Goal: Understand process/instructions: Learn about a topic

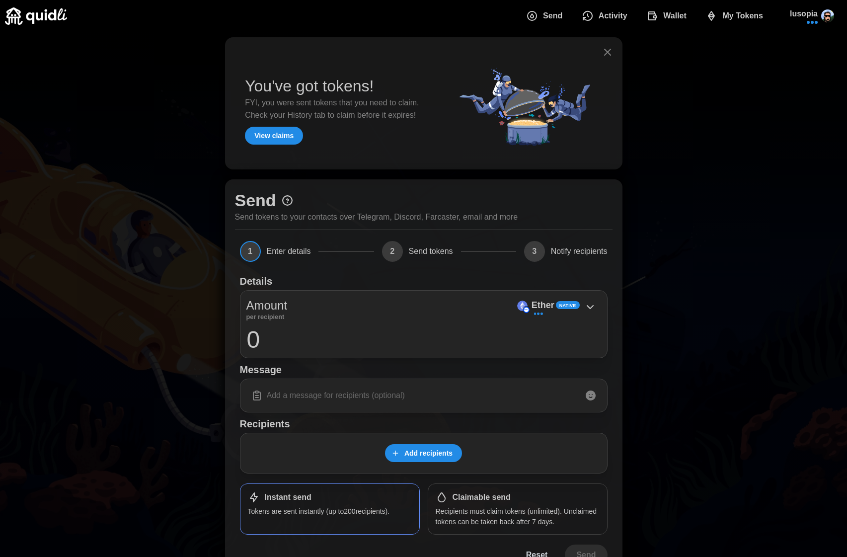
click at [308, 194] on div "Send Send tokens to your contacts over Telegram, Discord, Farcaster, email and …" at bounding box center [424, 206] width 378 height 34
drag, startPoint x: 300, startPoint y: 198, endPoint x: 295, endPoint y: 199, distance: 5.7
click at [299, 198] on div "Send Send tokens to your contacts over Telegram, Discord, Farcaster, email and …" at bounding box center [424, 206] width 378 height 34
click at [291, 200] on icon at bounding box center [287, 200] width 12 height 12
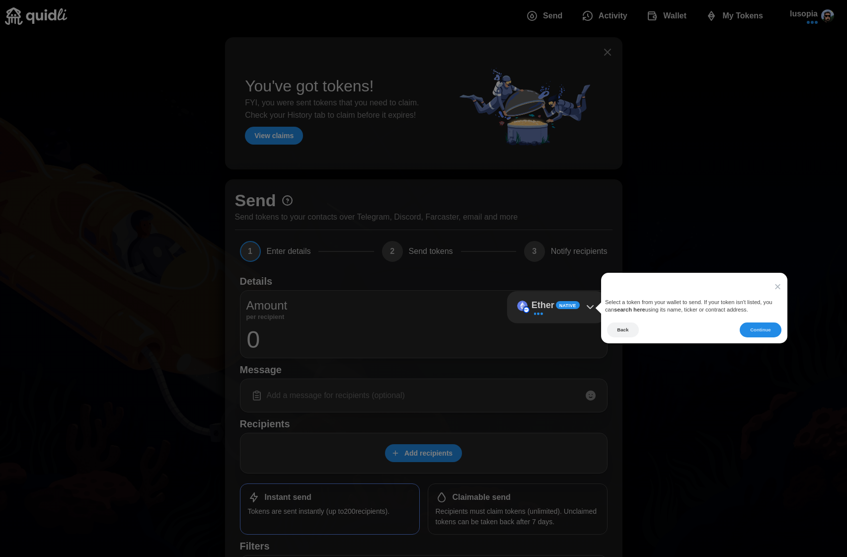
scroll to position [30, 0]
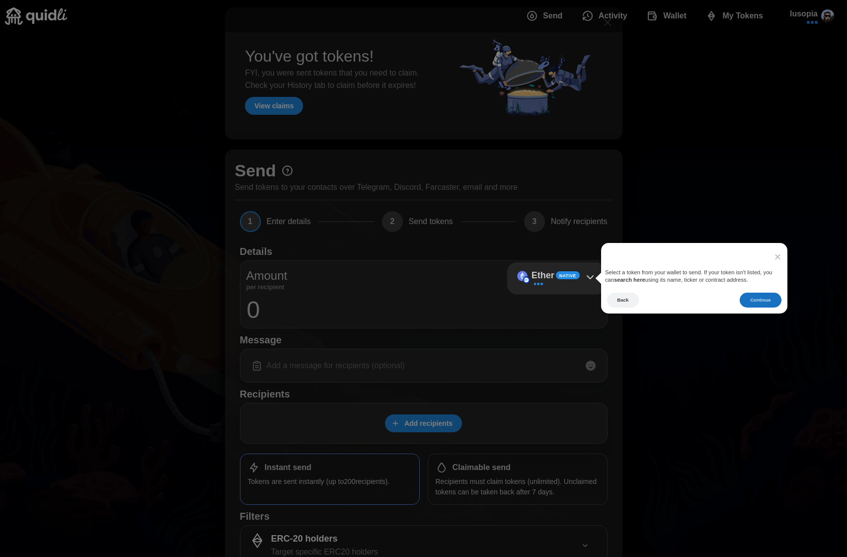
click at [755, 299] on button "Continue" at bounding box center [760, 300] width 41 height 15
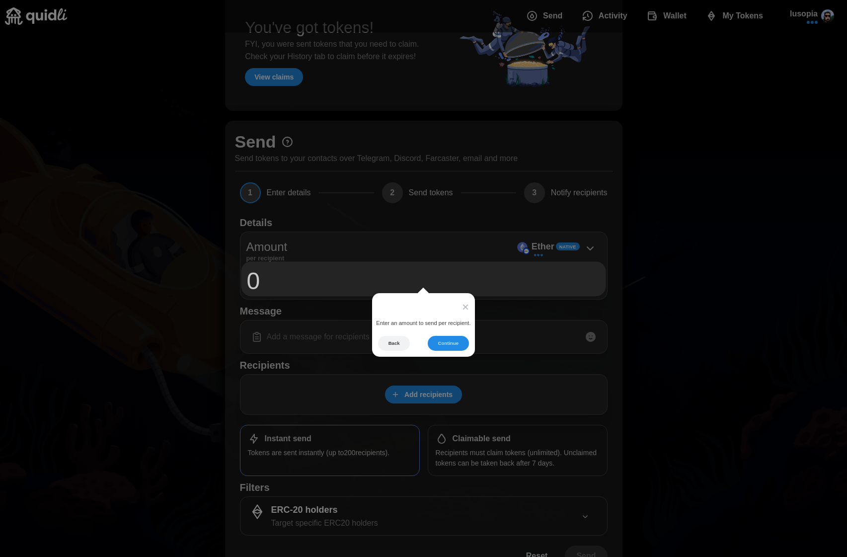
scroll to position [61, 0]
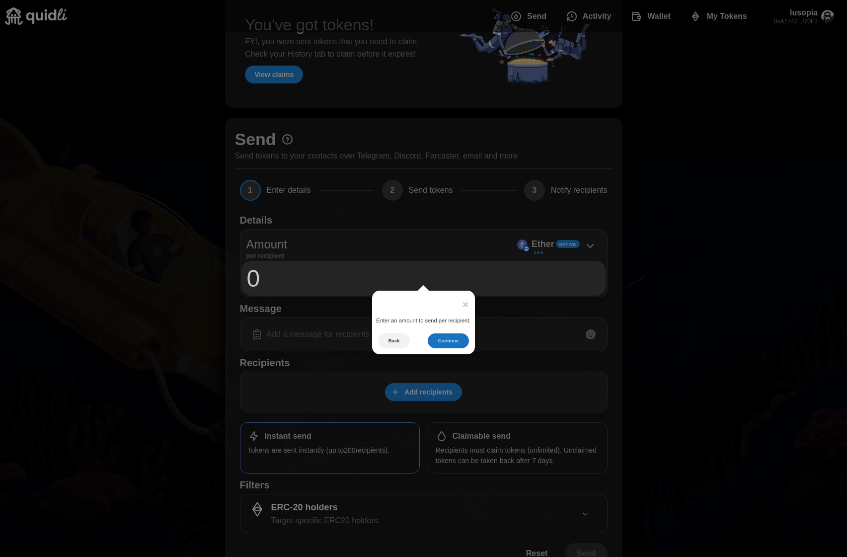
click at [450, 337] on button "Continue" at bounding box center [448, 341] width 41 height 15
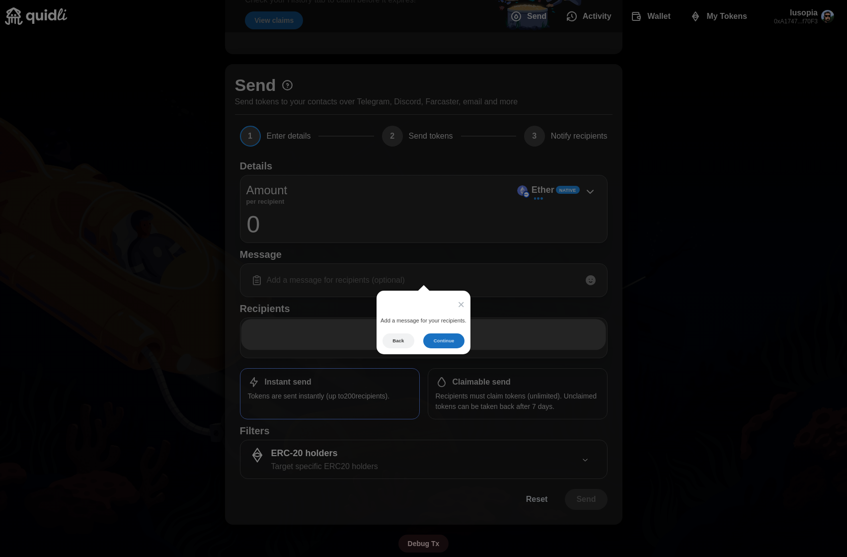
scroll to position [116, 0]
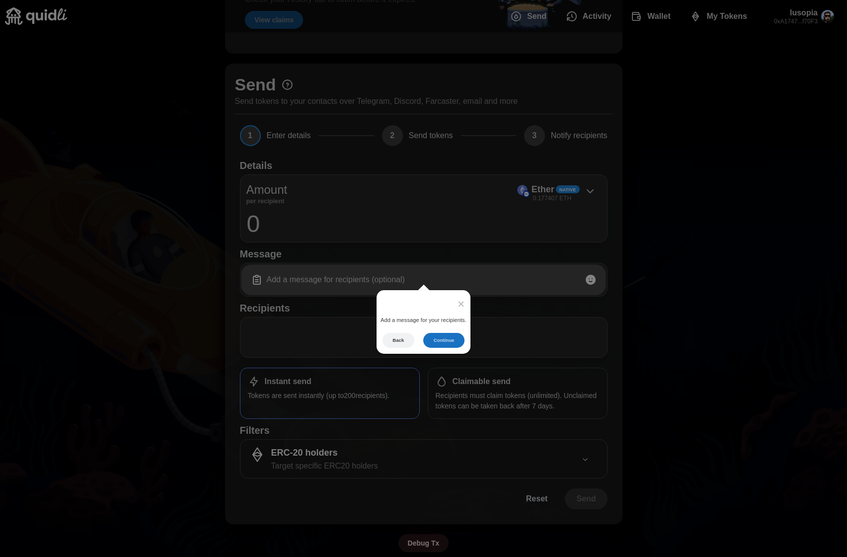
click at [450, 337] on button "Continue" at bounding box center [443, 340] width 41 height 15
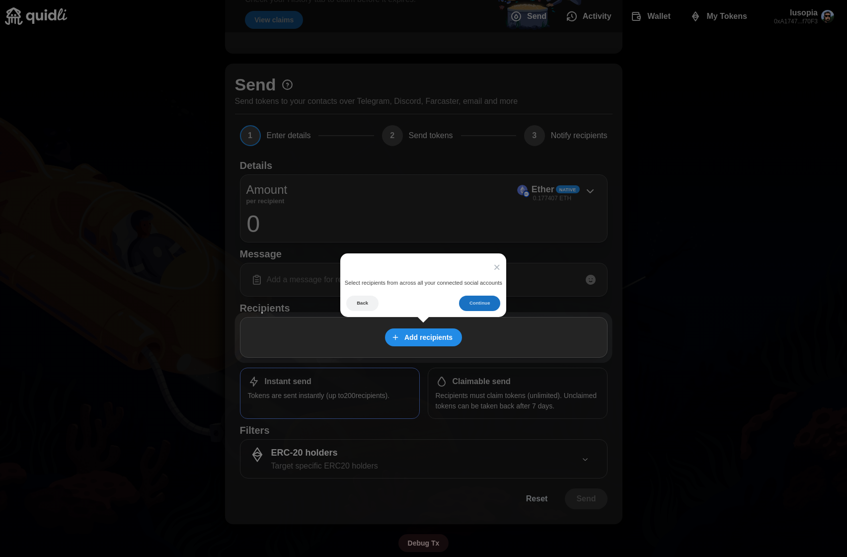
click at [485, 307] on button "Continue" at bounding box center [479, 303] width 41 height 15
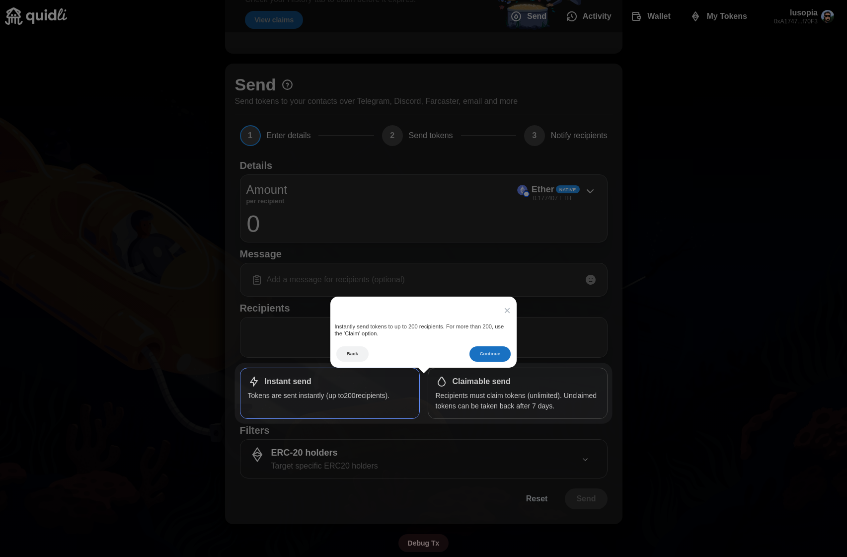
click at [482, 347] on button "Continue" at bounding box center [490, 353] width 41 height 15
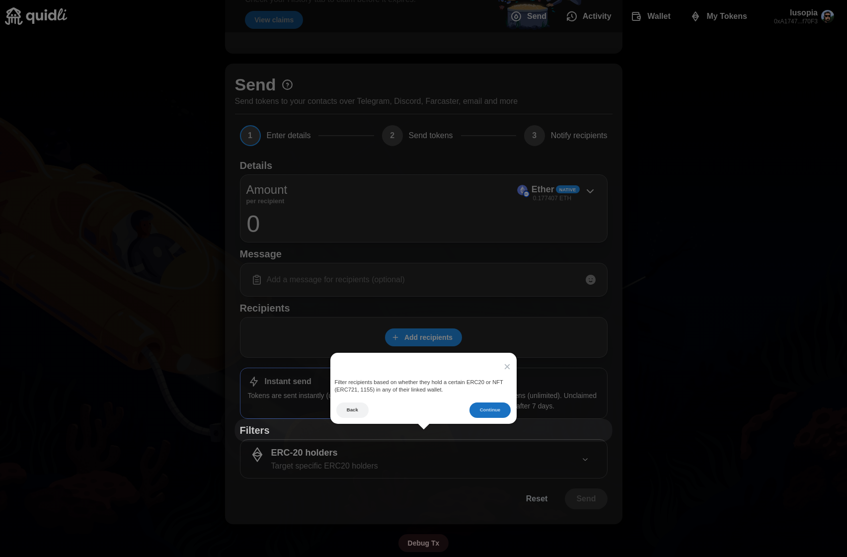
click at [483, 411] on button "Continue" at bounding box center [490, 410] width 41 height 15
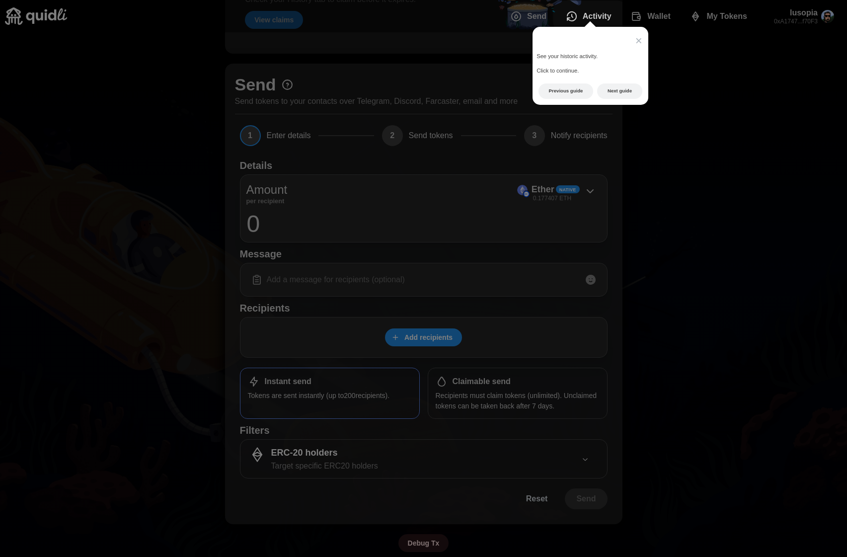
click at [604, 14] on span "Activity" at bounding box center [597, 16] width 29 height 20
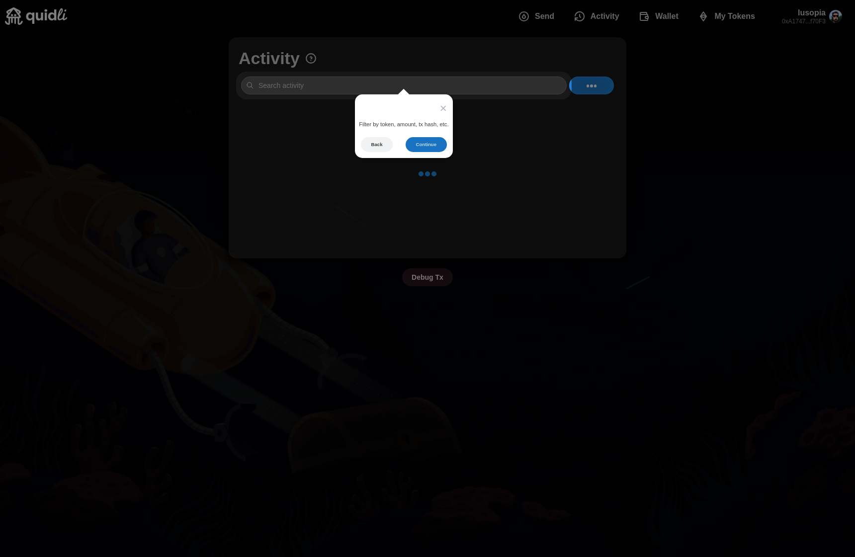
click at [426, 139] on button "Continue" at bounding box center [426, 144] width 41 height 15
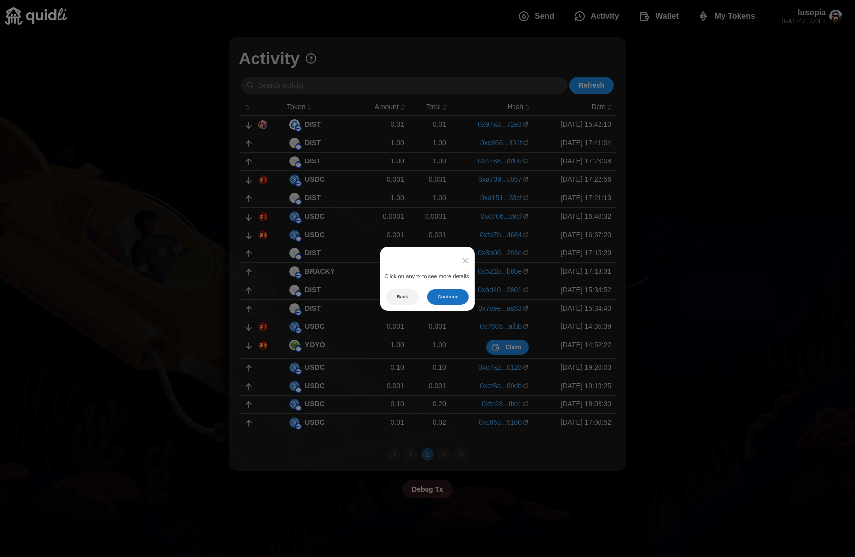
click at [445, 297] on button "Continue" at bounding box center [447, 296] width 41 height 15
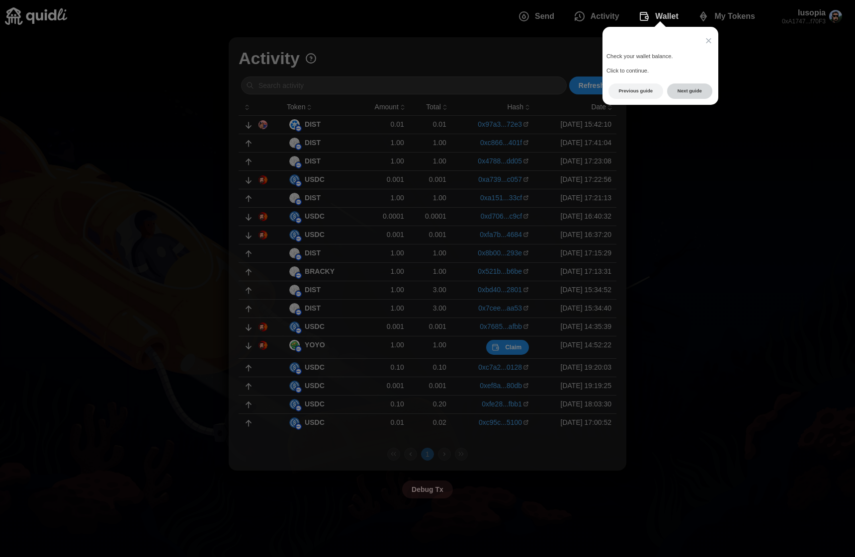
click at [689, 90] on button "Next guide" at bounding box center [689, 91] width 45 height 15
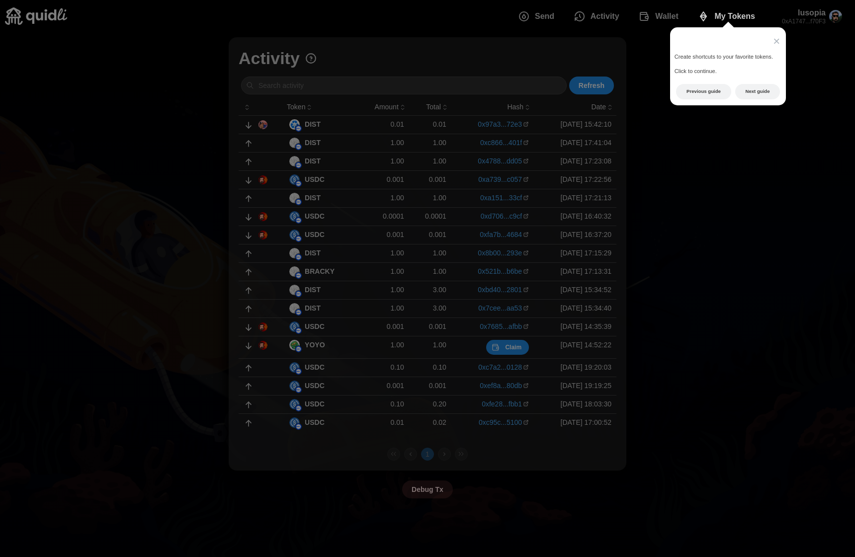
click at [734, 9] on span "My Tokens" at bounding box center [734, 16] width 41 height 20
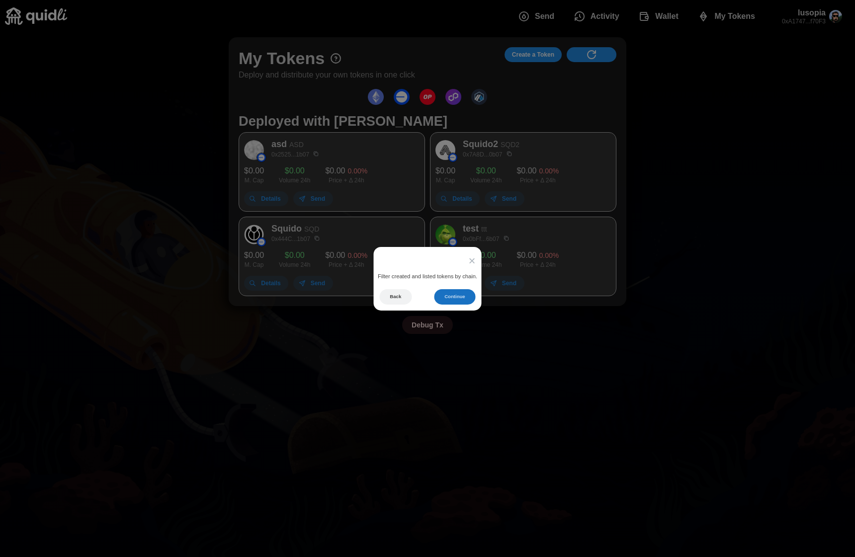
click at [452, 293] on button "Continue" at bounding box center [454, 296] width 41 height 15
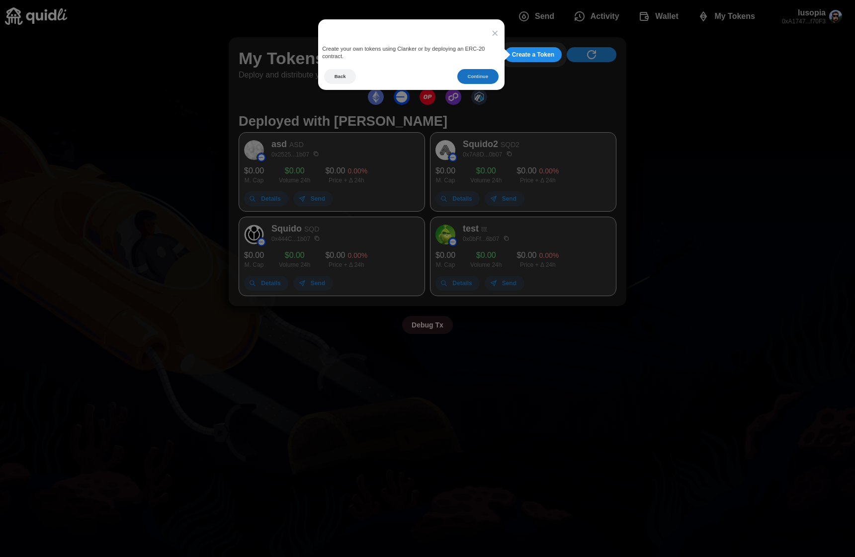
click at [478, 74] on button "Continue" at bounding box center [477, 76] width 41 height 15
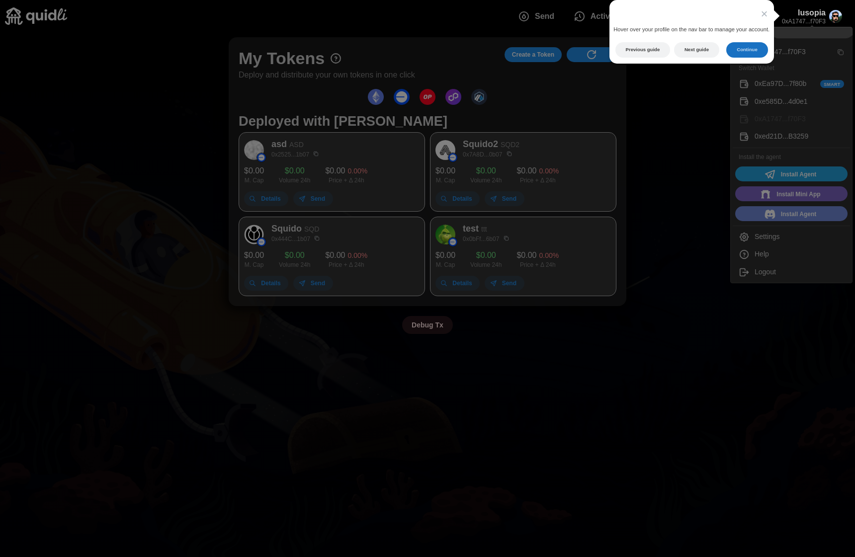
click at [742, 46] on button "Continue" at bounding box center [746, 49] width 41 height 15
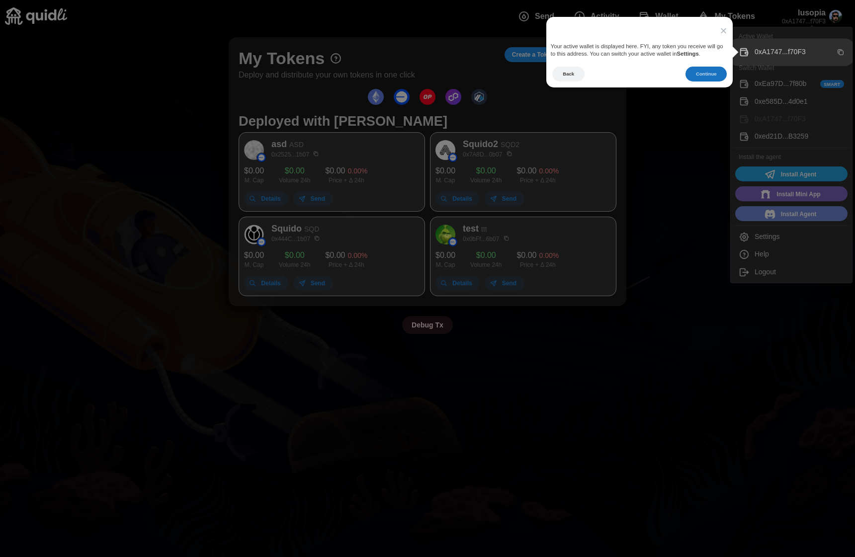
click at [703, 71] on button "Continue" at bounding box center [705, 74] width 41 height 15
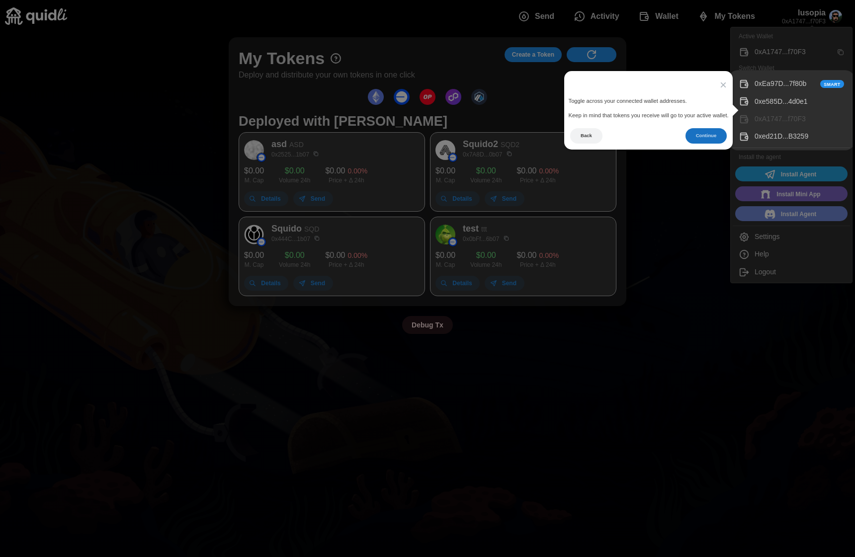
click at [694, 129] on button "Continue" at bounding box center [705, 135] width 41 height 15
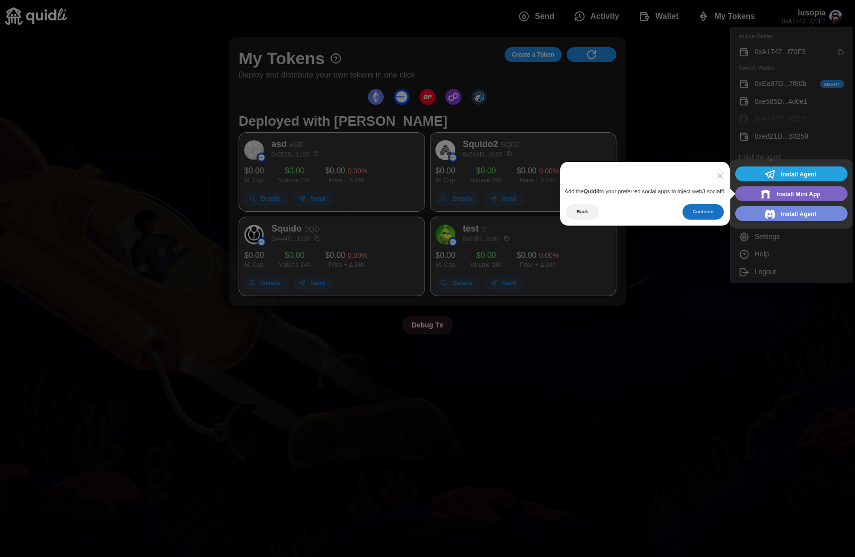
click at [693, 210] on button "Continue" at bounding box center [702, 211] width 41 height 15
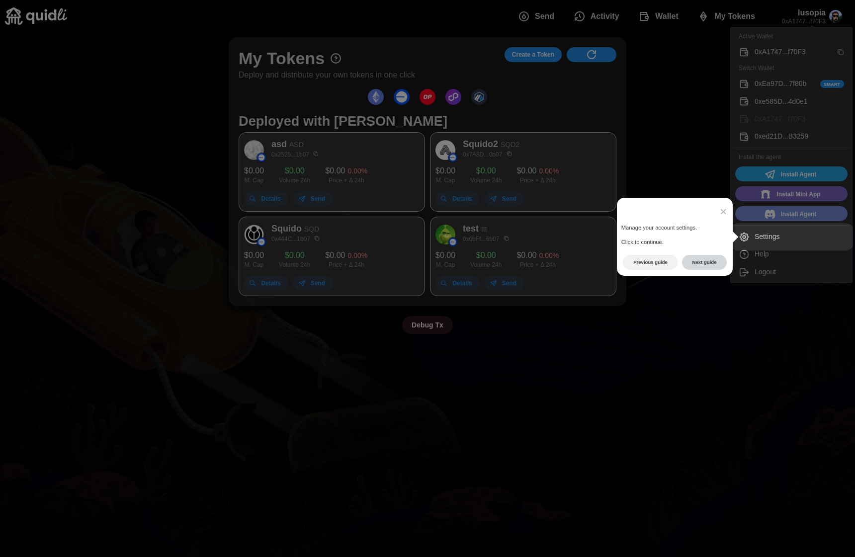
click at [694, 265] on button "Next guide" at bounding box center [704, 262] width 45 height 15
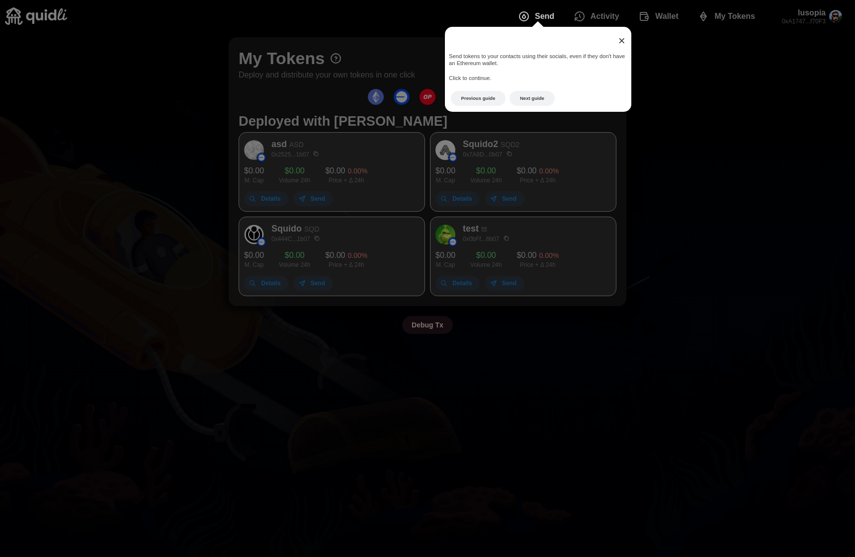
click at [624, 40] on span "×" at bounding box center [621, 40] width 7 height 13
